Goal: Information Seeking & Learning: Find specific fact

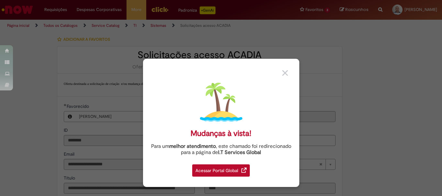
click at [284, 72] on img at bounding box center [285, 73] width 6 height 6
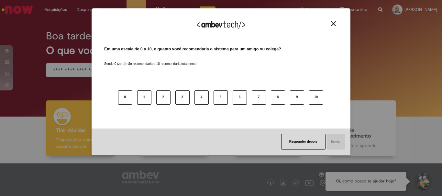
click at [334, 25] on img "Close" at bounding box center [333, 23] width 5 height 5
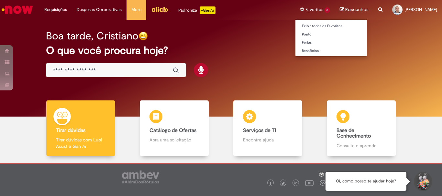
click at [305, 11] on li "Favoritos 3 Exibir todos os Favoritos [GEOGRAPHIC_DATA] Férias Benefícios" at bounding box center [315, 9] width 40 height 19
click at [306, 9] on li "Favoritos 3 Exibir todos os Favoritos [GEOGRAPHIC_DATA] Férias Benefícios" at bounding box center [315, 9] width 40 height 19
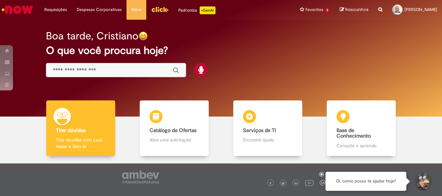
click at [360, 39] on div "Boa tarde, Cristiano" at bounding box center [221, 35] width 350 height 11
click at [378, 9] on icon "Search from all sources" at bounding box center [380, 6] width 4 height 12
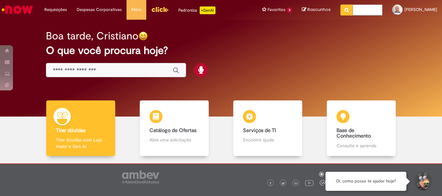
click at [353, 9] on input "text" at bounding box center [368, 10] width 30 height 11
type input "******"
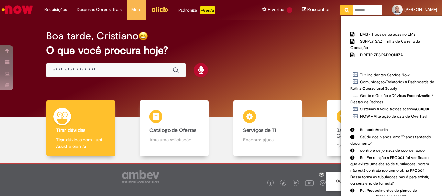
click button "Pesquisar" at bounding box center [346, 10] width 13 height 11
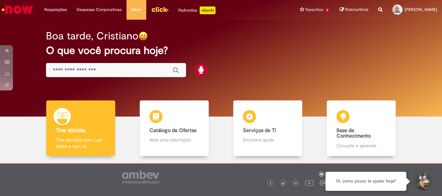
type input "******"
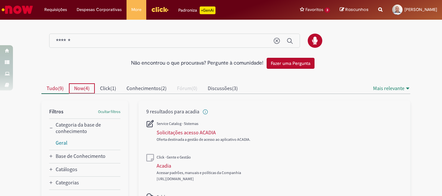
click at [81, 91] on span "Now" at bounding box center [79, 88] width 10 height 6
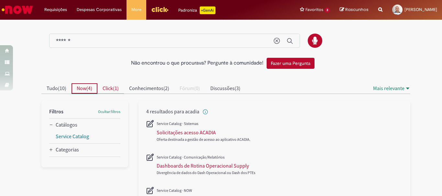
click at [115, 87] on span "1" at bounding box center [116, 88] width 3 height 6
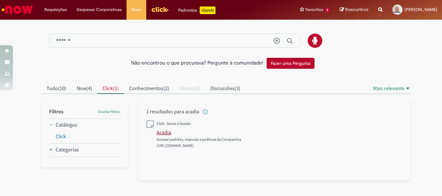
click at [164, 133] on div "Acadia" at bounding box center [164, 132] width 15 height 6
